Goal: Find specific page/section: Find specific page/section

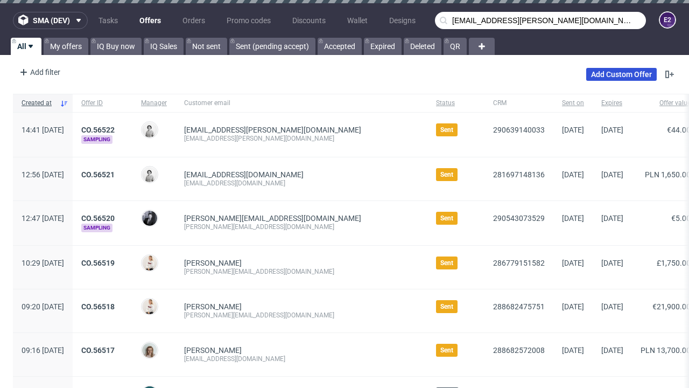
type input "[EMAIL_ADDRESS][PERSON_NAME][DOMAIN_NAME]"
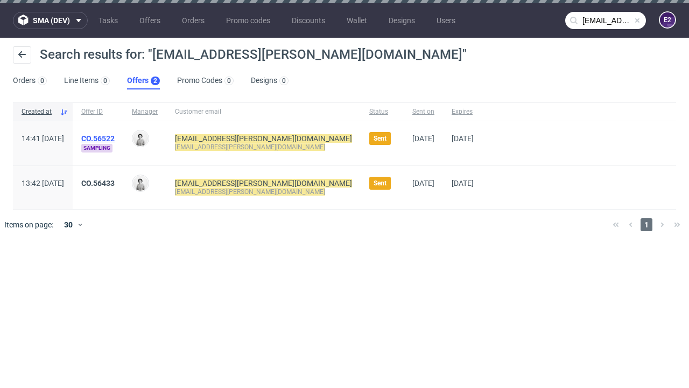
click at [143, 81] on link "Offers 2" at bounding box center [143, 80] width 33 height 17
click at [115, 138] on link "CO.56522" at bounding box center [97, 138] width 33 height 9
